Goal: Transaction & Acquisition: Book appointment/travel/reservation

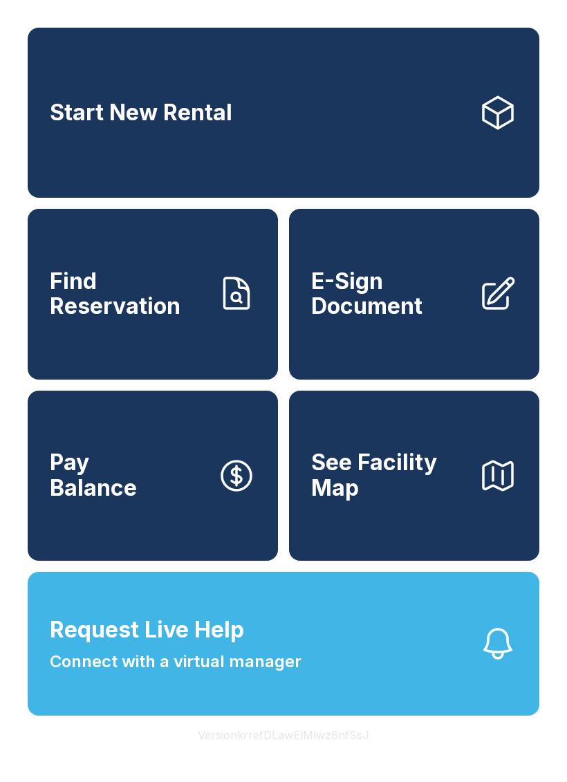
scroll to position [17, 0]
click at [214, 100] on span "Start New Rental" at bounding box center [141, 113] width 183 height 26
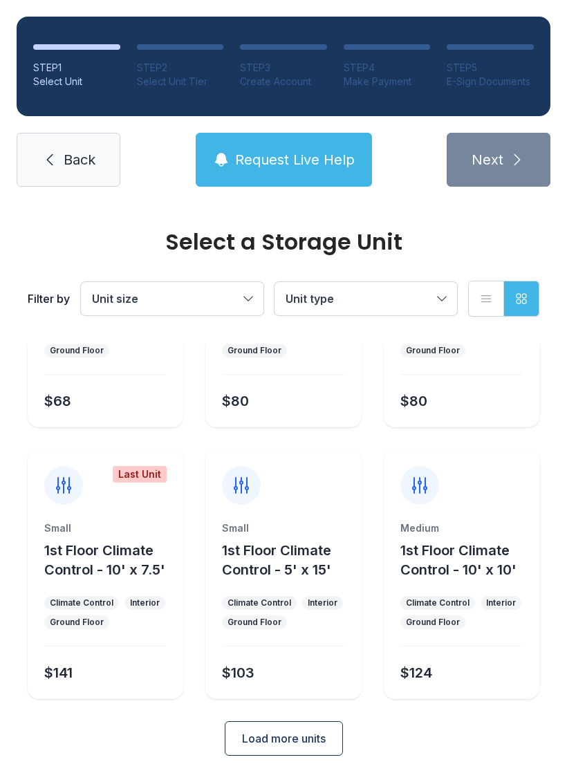
scroll to position [167, 0]
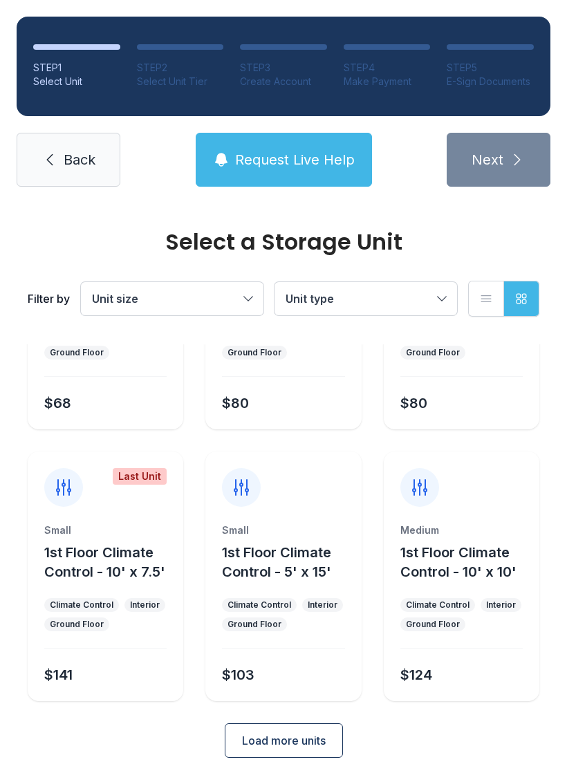
click at [64, 171] on link "Back" at bounding box center [69, 160] width 104 height 54
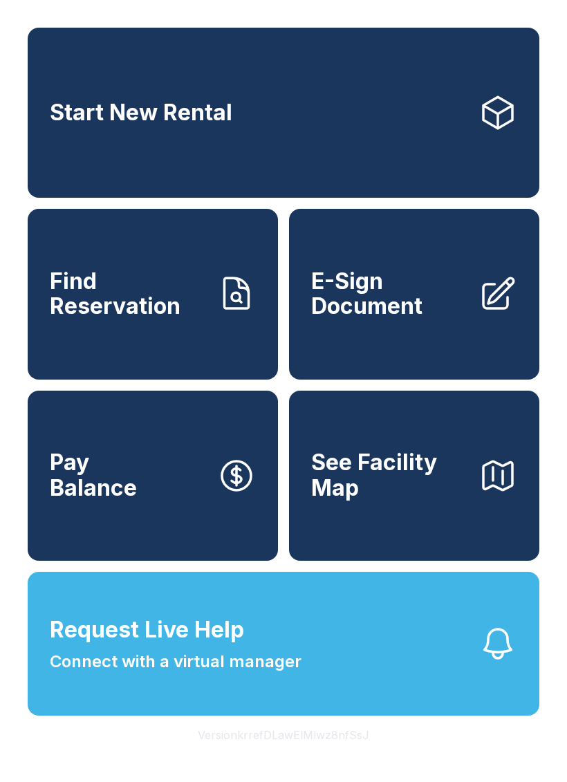
click at [365, 147] on link "Start New Rental" at bounding box center [284, 113] width 512 height 170
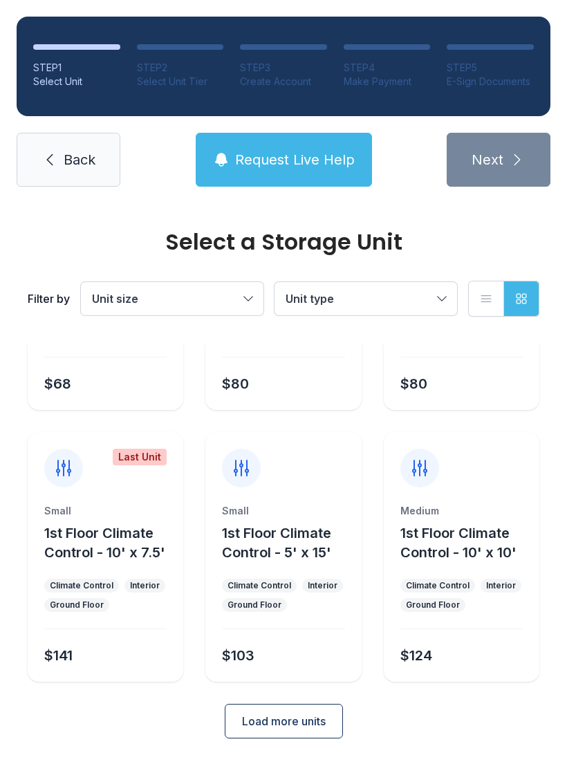
scroll to position [165, 0]
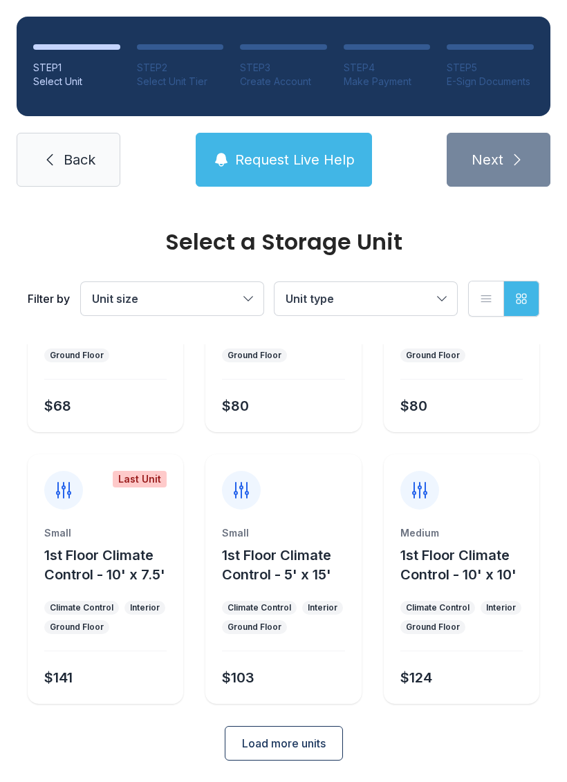
click at [271, 768] on div "Select a Storage Unit Filter by Unit size Unit type List view Grid view Small 1…" at bounding box center [283, 427] width 567 height 777
click at [190, 295] on span "Unit size" at bounding box center [165, 299] width 147 height 17
click at [259, 286] on button "Unit size" at bounding box center [172, 298] width 183 height 33
click at [365, 290] on button "Unit type" at bounding box center [366, 298] width 183 height 33
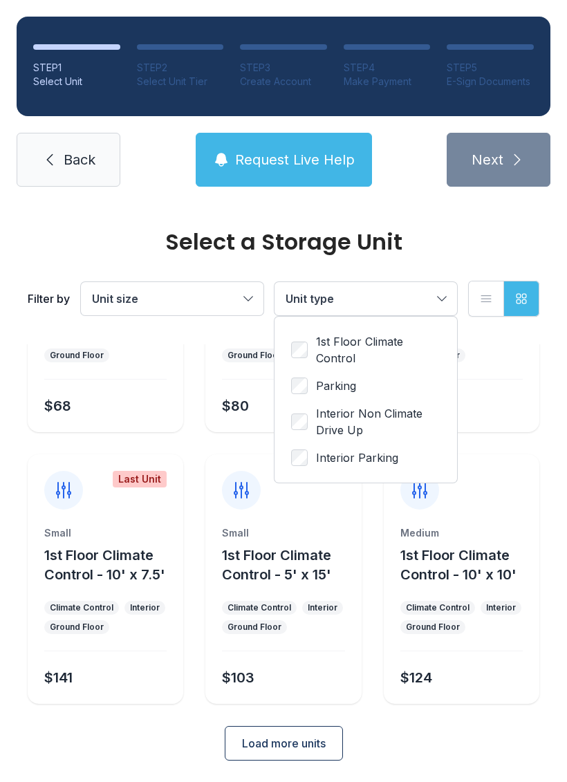
click at [365, 290] on button "Unit type" at bounding box center [366, 298] width 183 height 33
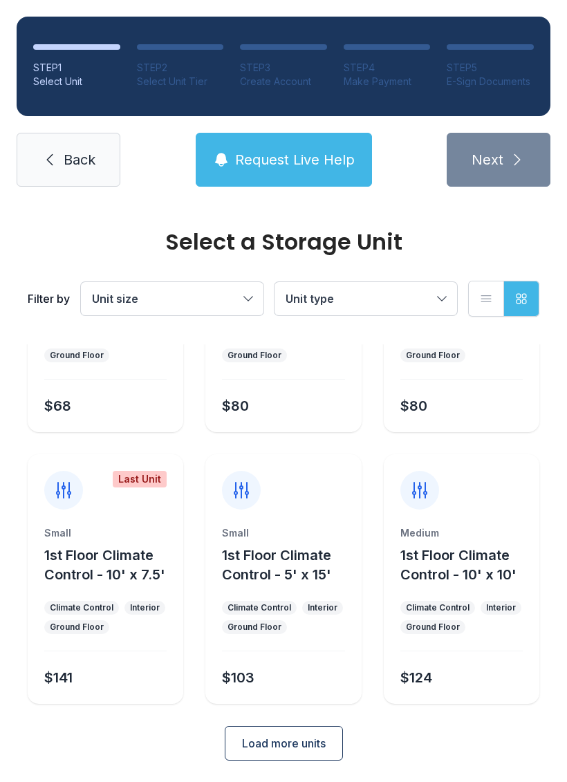
click at [352, 295] on span "Unit type" at bounding box center [359, 299] width 147 height 17
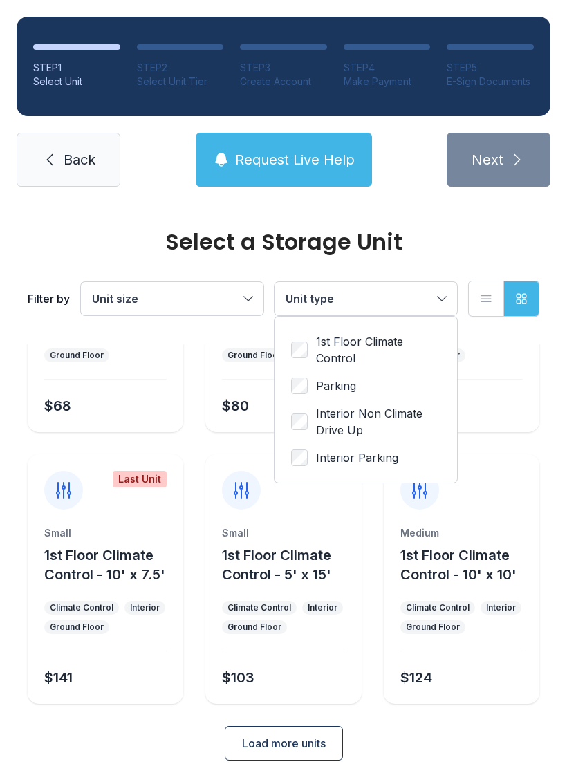
click at [201, 306] on span "Unit size" at bounding box center [165, 299] width 147 height 17
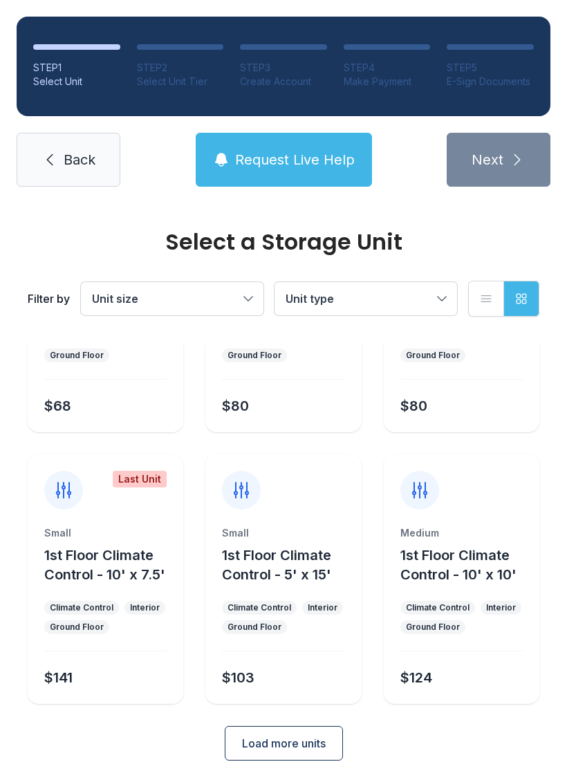
click at [57, 158] on icon at bounding box center [50, 159] width 17 height 17
